Goal: Task Accomplishment & Management: Use online tool/utility

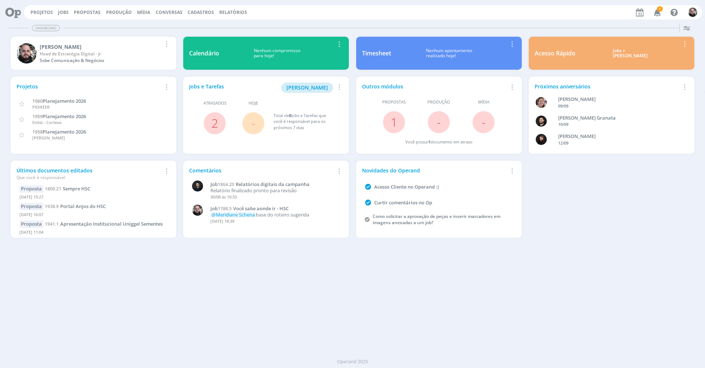
click at [657, 9] on span "1" at bounding box center [660, 9] width 6 height 6
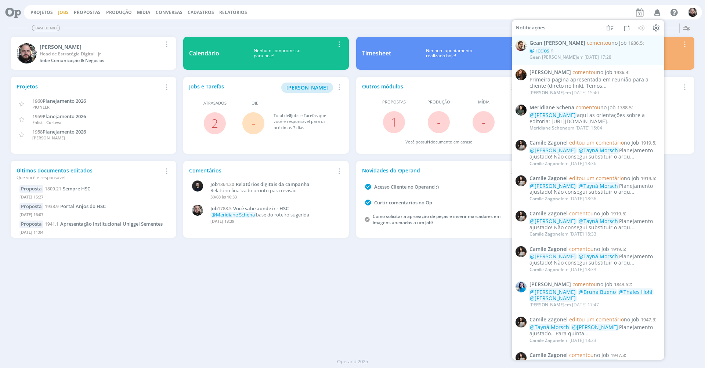
click at [63, 12] on link "Jobs" at bounding box center [63, 12] width 11 height 6
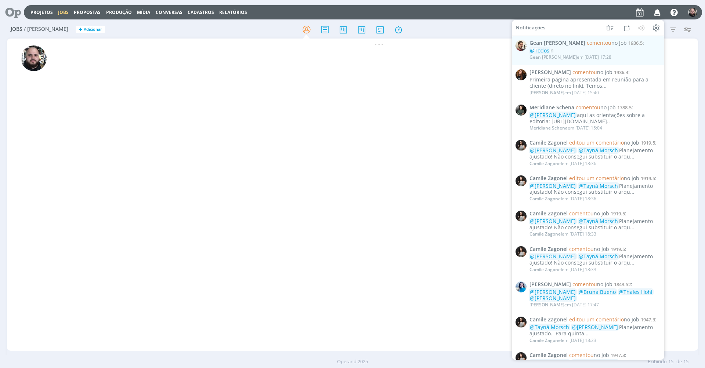
click at [454, 24] on div at bounding box center [352, 29] width 230 height 13
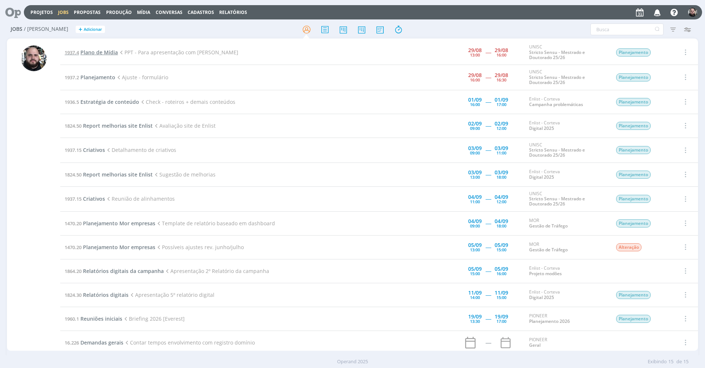
click at [102, 53] on span "Plano de Mídia" at bounding box center [98, 52] width 37 height 7
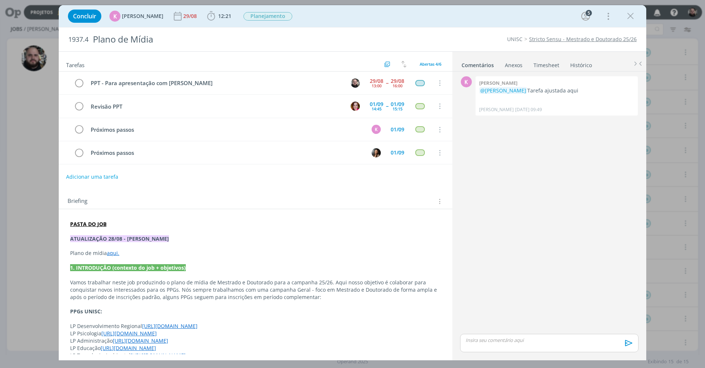
click at [111, 252] on link "aqui." at bounding box center [113, 253] width 12 height 7
click at [130, 261] on link "[URL][DOMAIN_NAME]" at bounding box center [117, 266] width 55 height 10
click at [112, 253] on link "aqui." at bounding box center [113, 253] width 12 height 7
click at [116, 264] on link "[URL][DOMAIN_NAME]" at bounding box center [117, 266] width 55 height 10
click at [539, 253] on div "K 0 [PERSON_NAME] @[PERSON_NAME] ajustada aqui [PERSON_NAME] [DATE] 09:49 👍" at bounding box center [549, 204] width 184 height 258
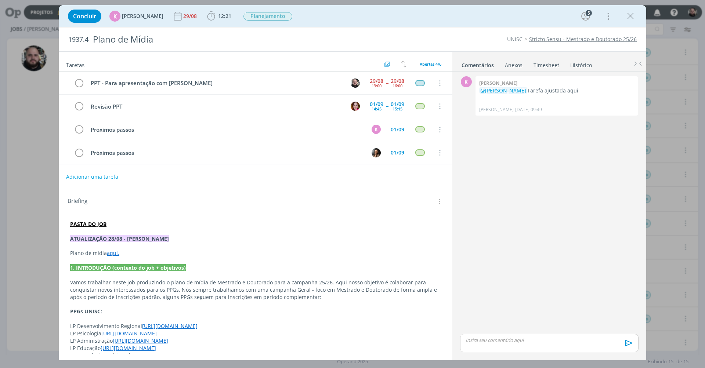
click at [100, 224] on strong "PASTA DO JOB" at bounding box center [88, 224] width 36 height 7
click at [102, 237] on link "[URL][DOMAIN_NAME]" at bounding box center [117, 239] width 55 height 10
click at [629, 14] on icon "dialog" at bounding box center [630, 16] width 11 height 11
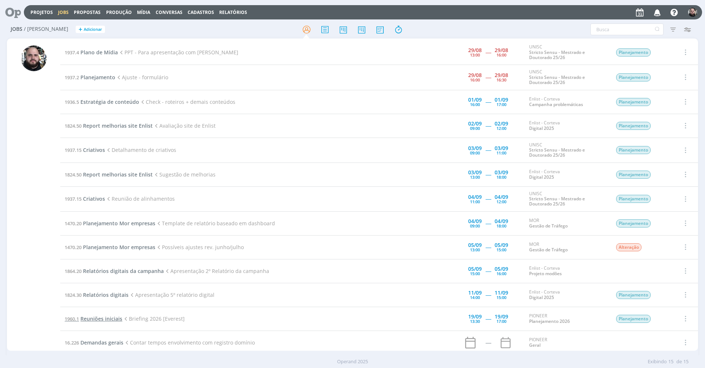
click at [113, 315] on span "Reuniões iniciais" at bounding box center [101, 318] width 42 height 7
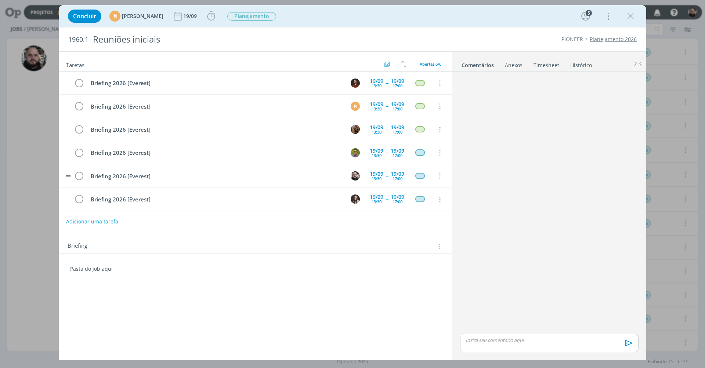
scroll to position [1, 0]
click at [625, 14] on icon "dialog" at bounding box center [630, 16] width 11 height 11
